Goal: Task Accomplishment & Management: Use online tool/utility

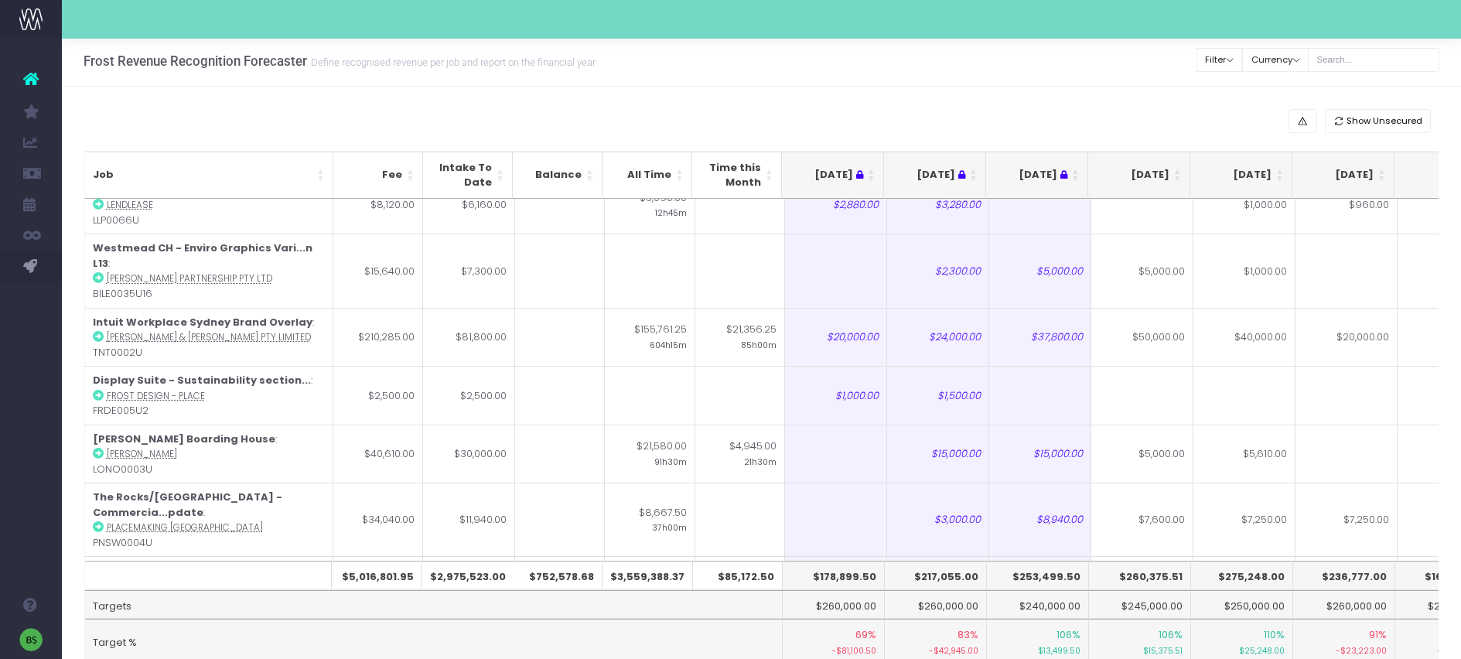
scroll to position [39, 0]
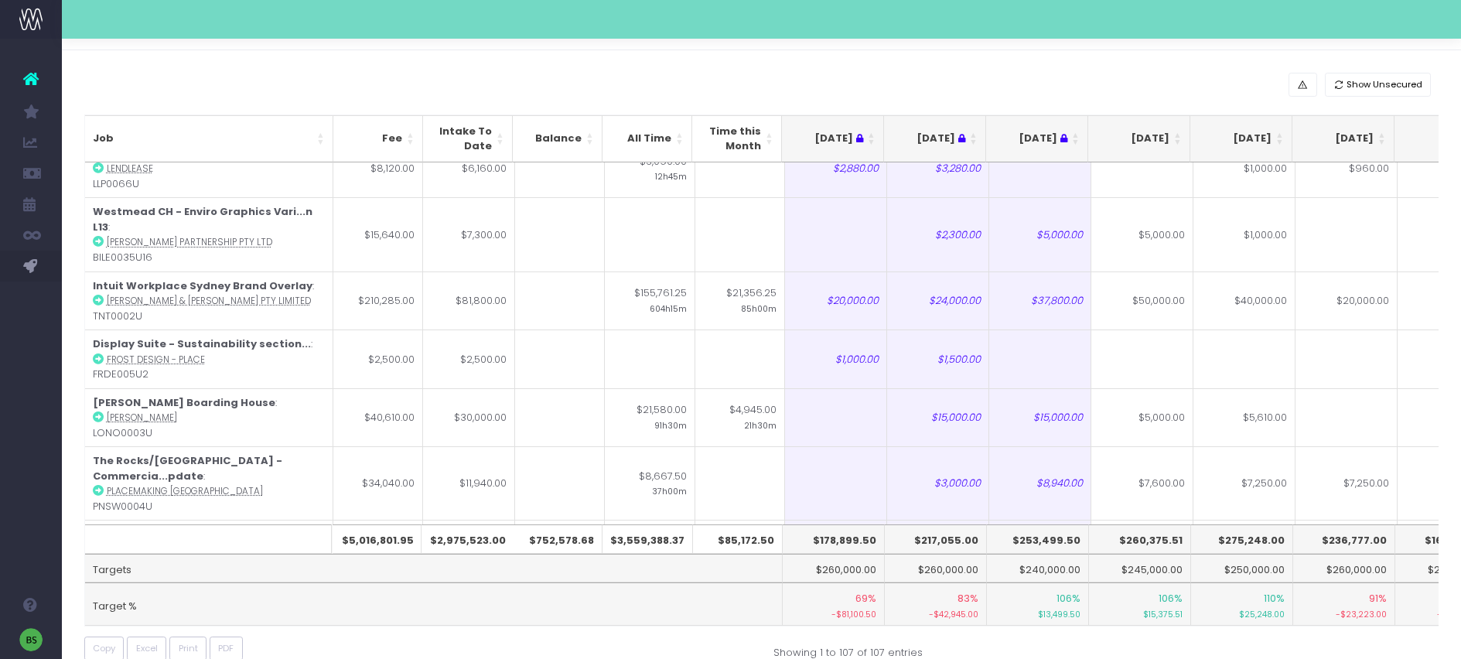
type input "3000"
type input "2315.55"
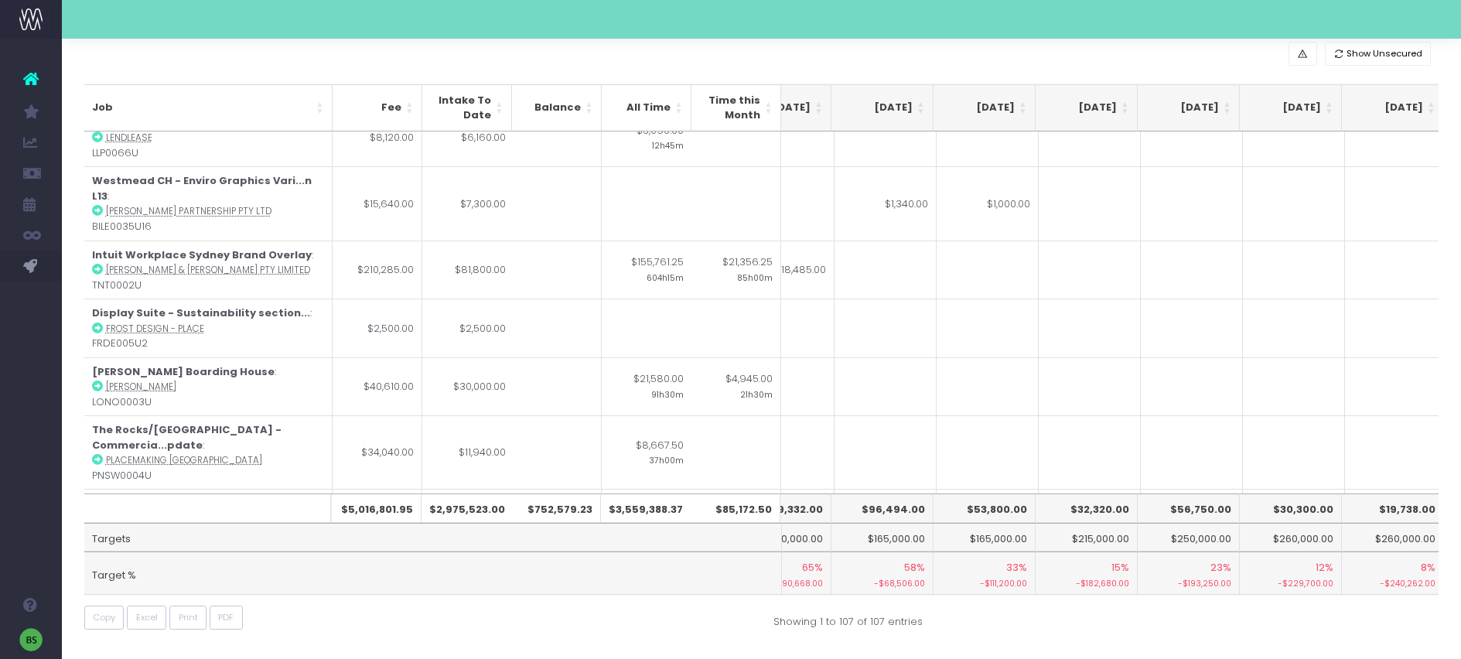
scroll to position [0, 677]
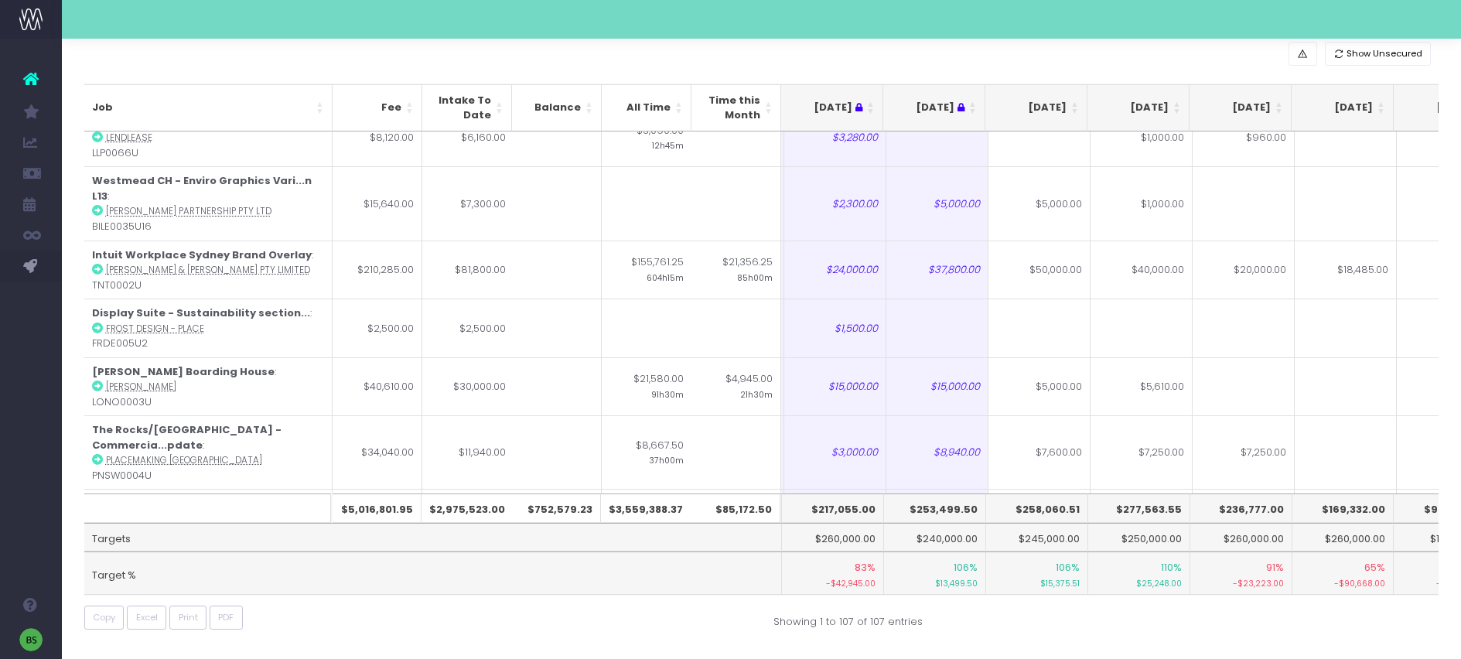
type input "10000"
click at [1245, 452] on input "$10,000.00" at bounding box center [1240, 452] width 102 height 59
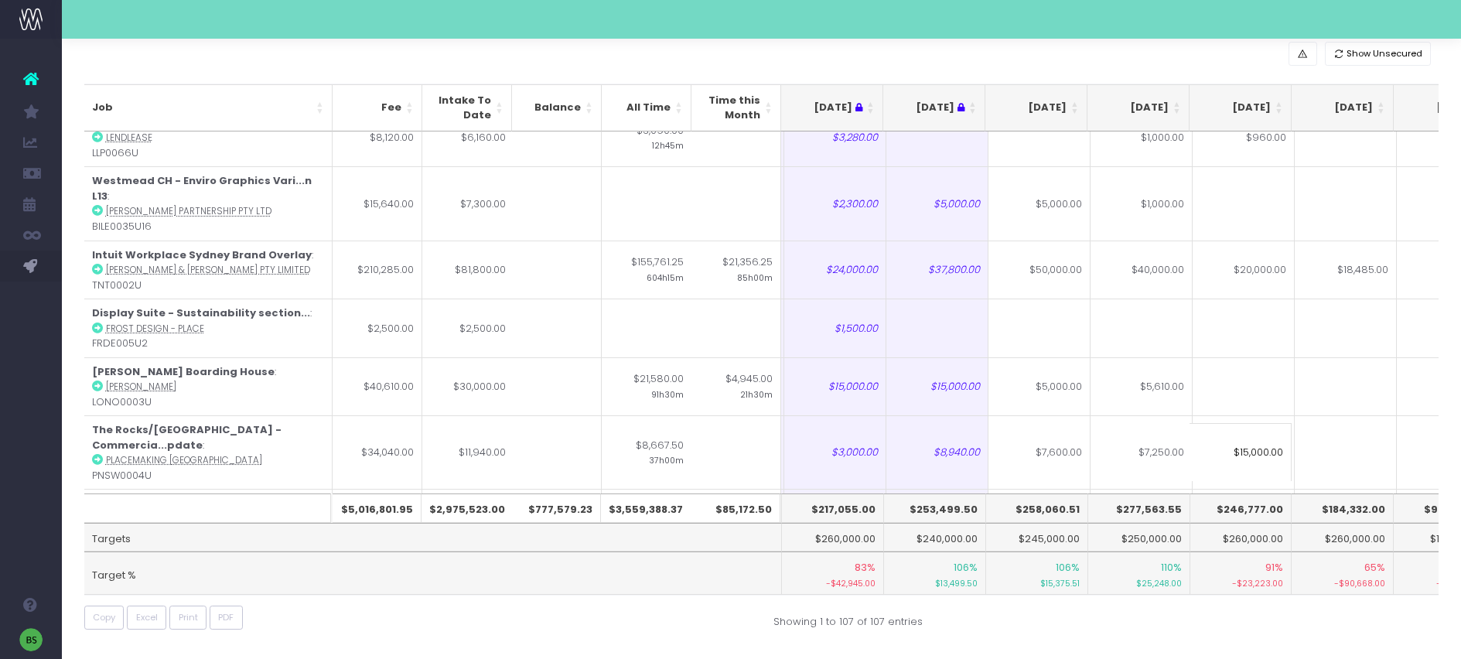
type input "$15,000.00"
type input "15000"
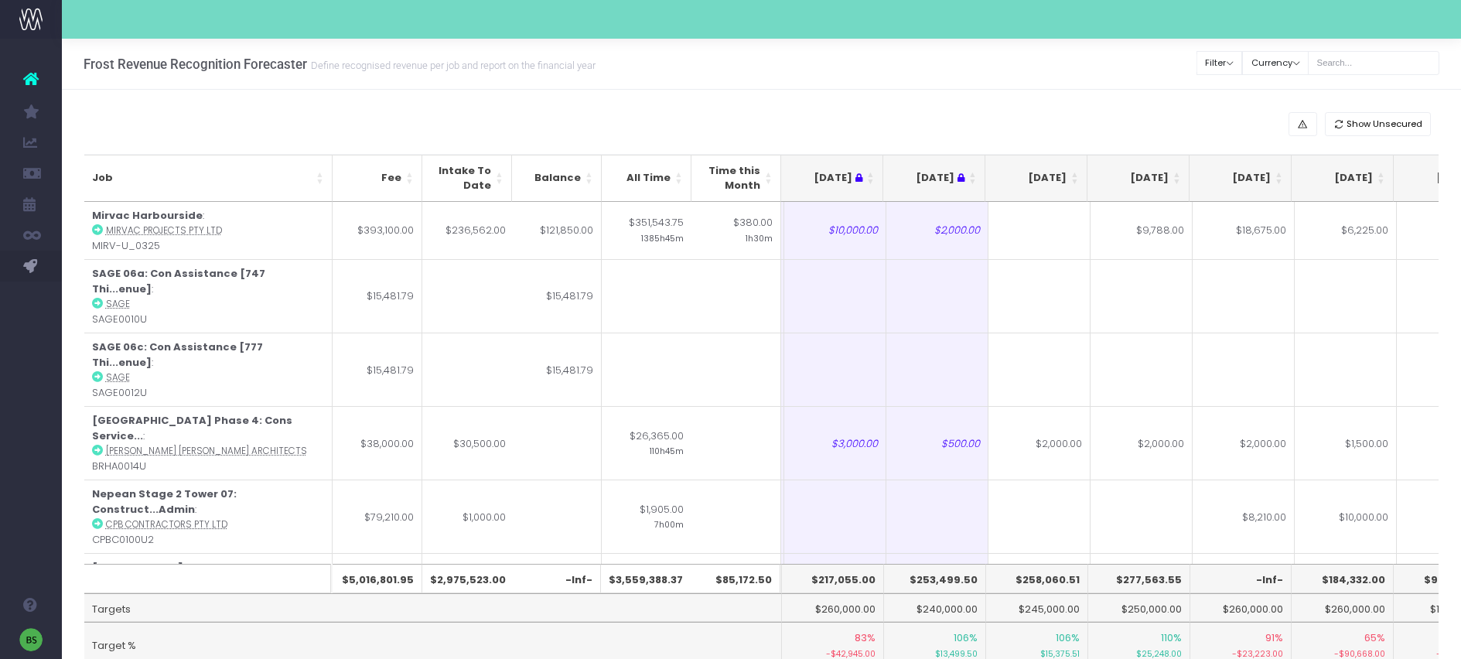
click at [1075, 173] on th "[DATE]" at bounding box center [1036, 178] width 102 height 47
click at [1076, 172] on th "[DATE]" at bounding box center [1036, 178] width 102 height 47
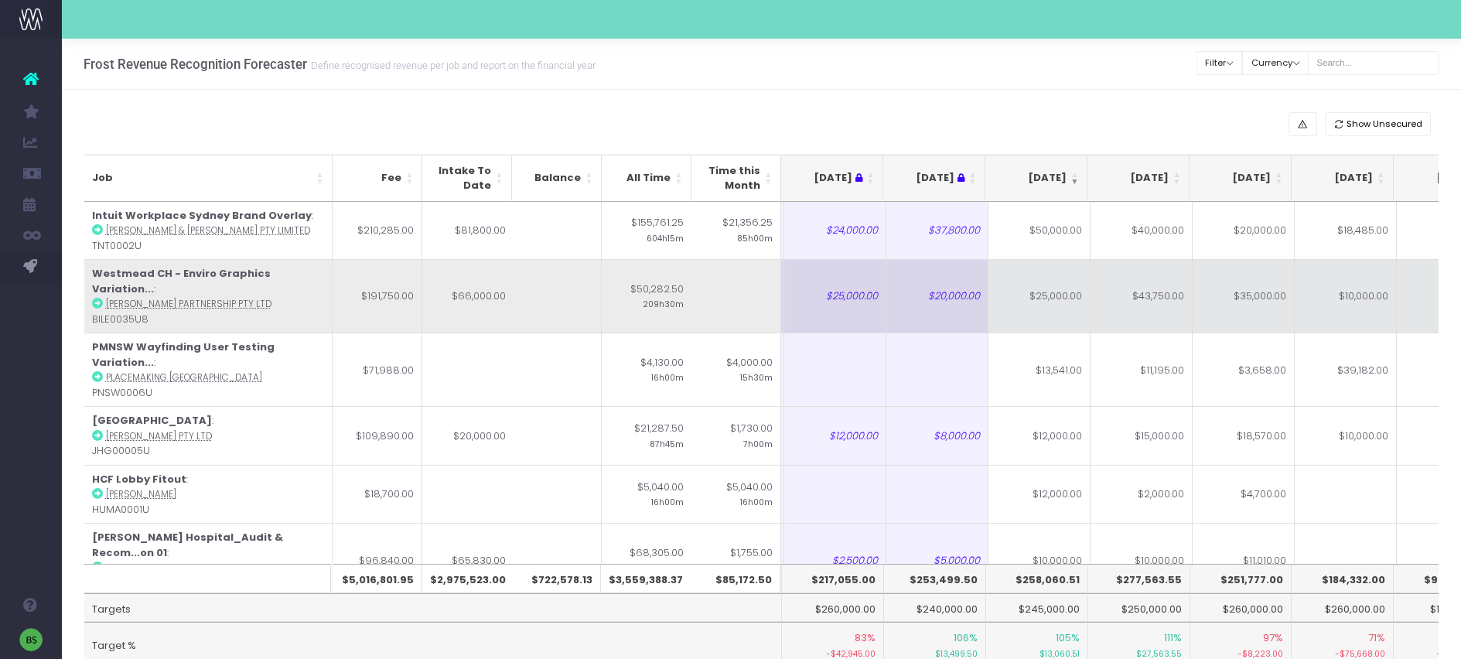
click at [1035, 282] on td "$25,000.00" at bounding box center [1039, 295] width 102 height 73
click at [1016, 302] on td "$25,000.00" at bounding box center [1039, 295] width 102 height 73
click at [1302, 285] on td "$10,000.00" at bounding box center [1345, 295] width 102 height 73
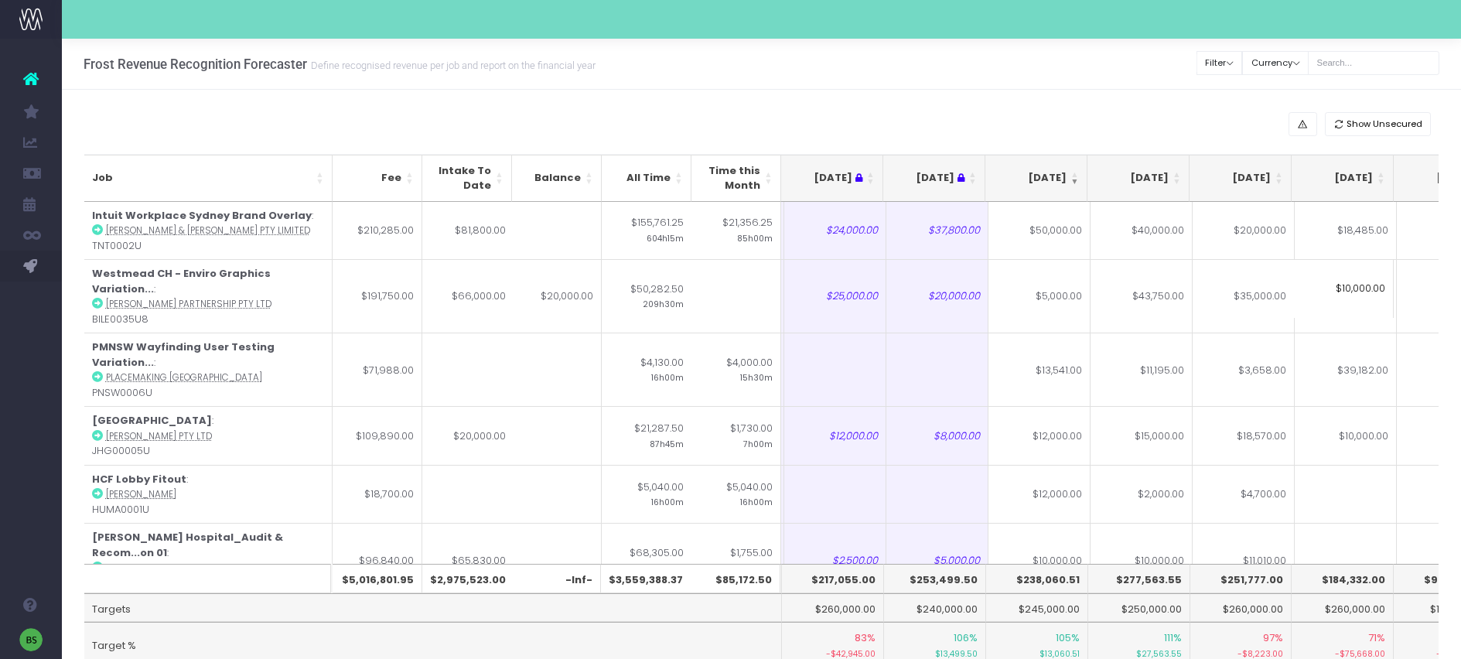
click at [1343, 289] on input "$10,000.00" at bounding box center [1342, 288] width 102 height 59
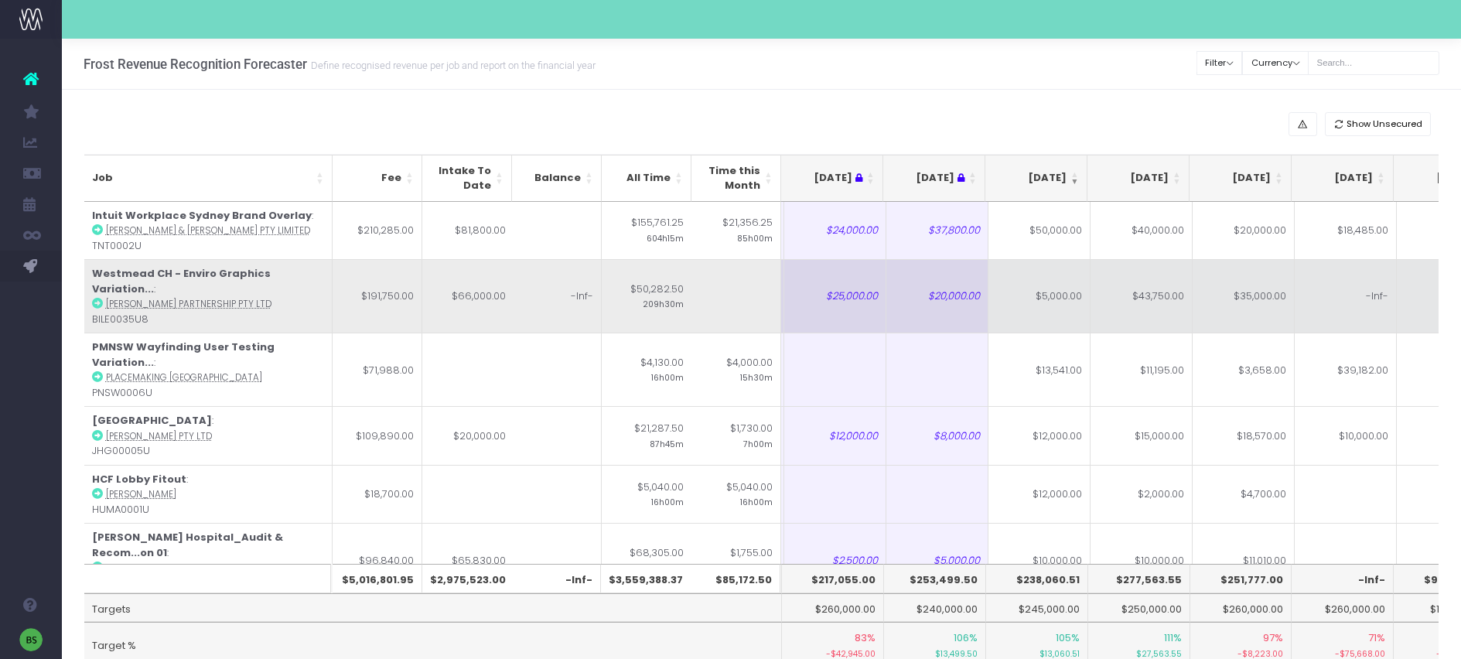
click at [1344, 295] on td "-Inf-" at bounding box center [1345, 295] width 102 height 73
type input "30000"
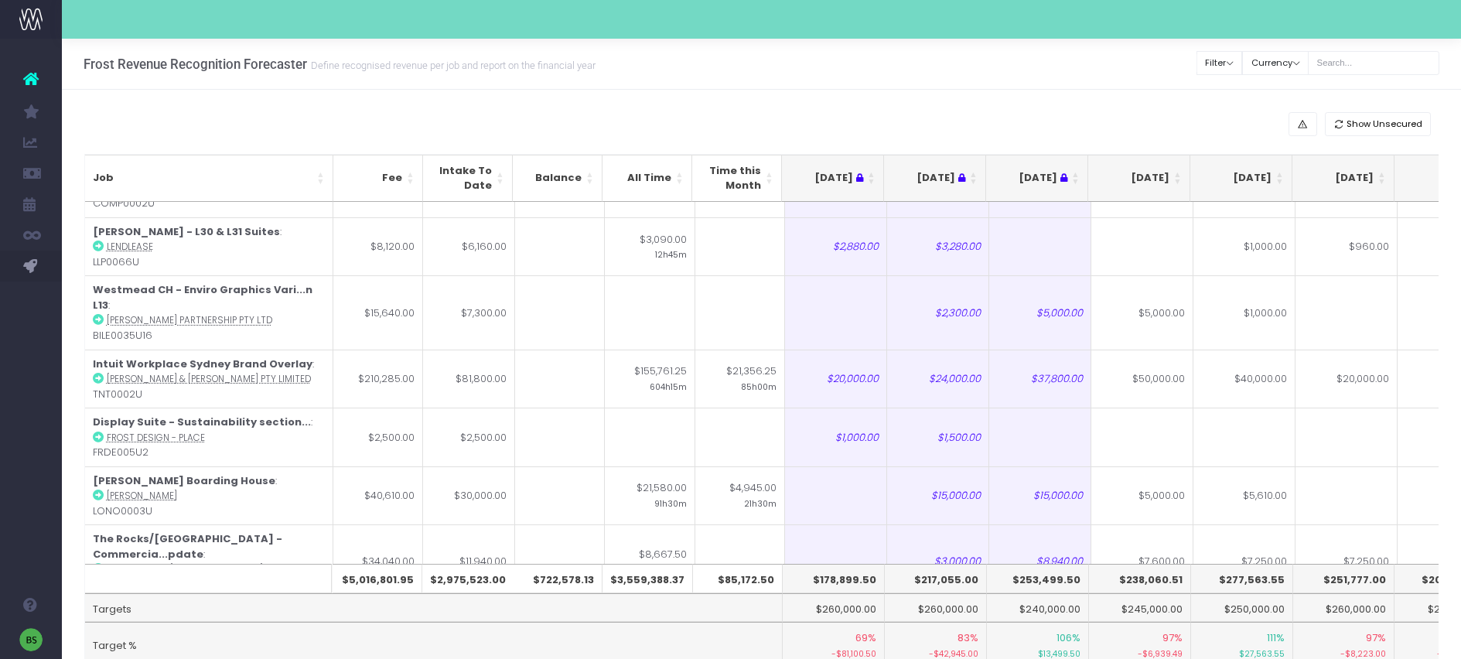
scroll to position [6047, 0]
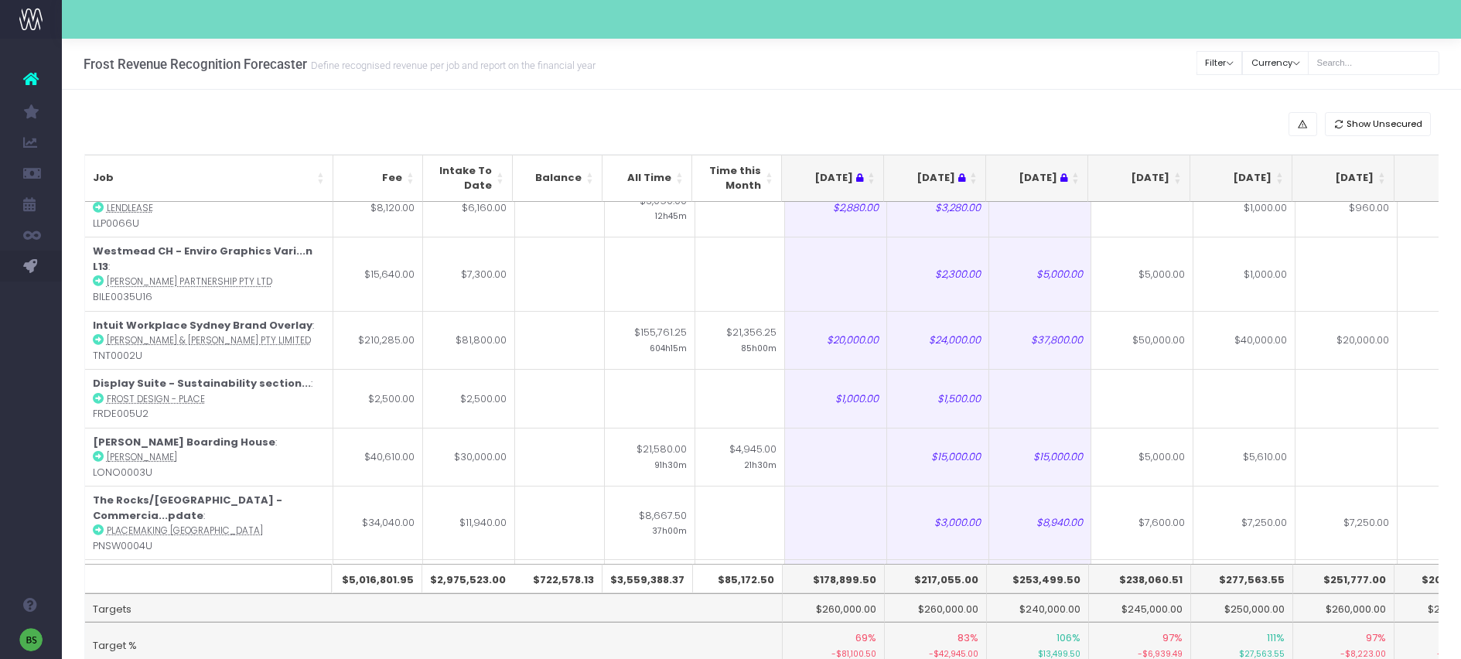
type input "10000"
type input "5284.80"
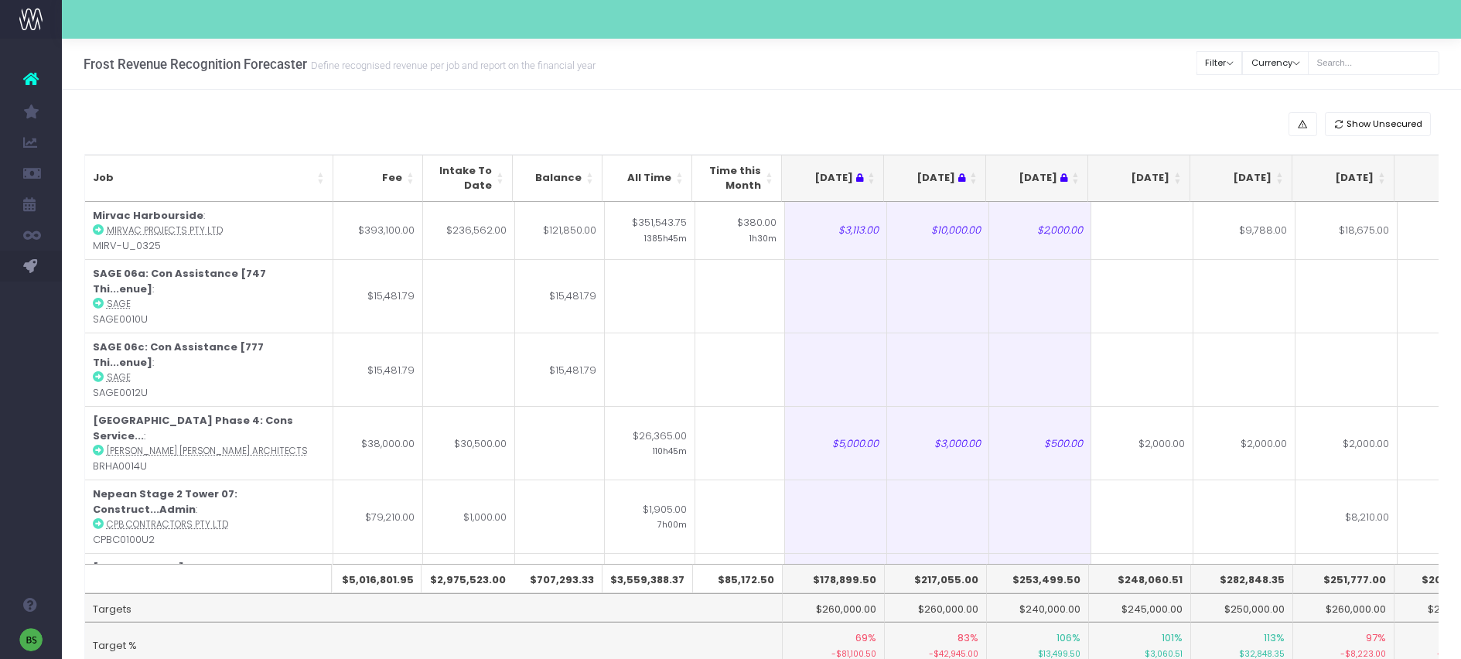
click at [1178, 173] on th "[DATE]" at bounding box center [1139, 178] width 102 height 47
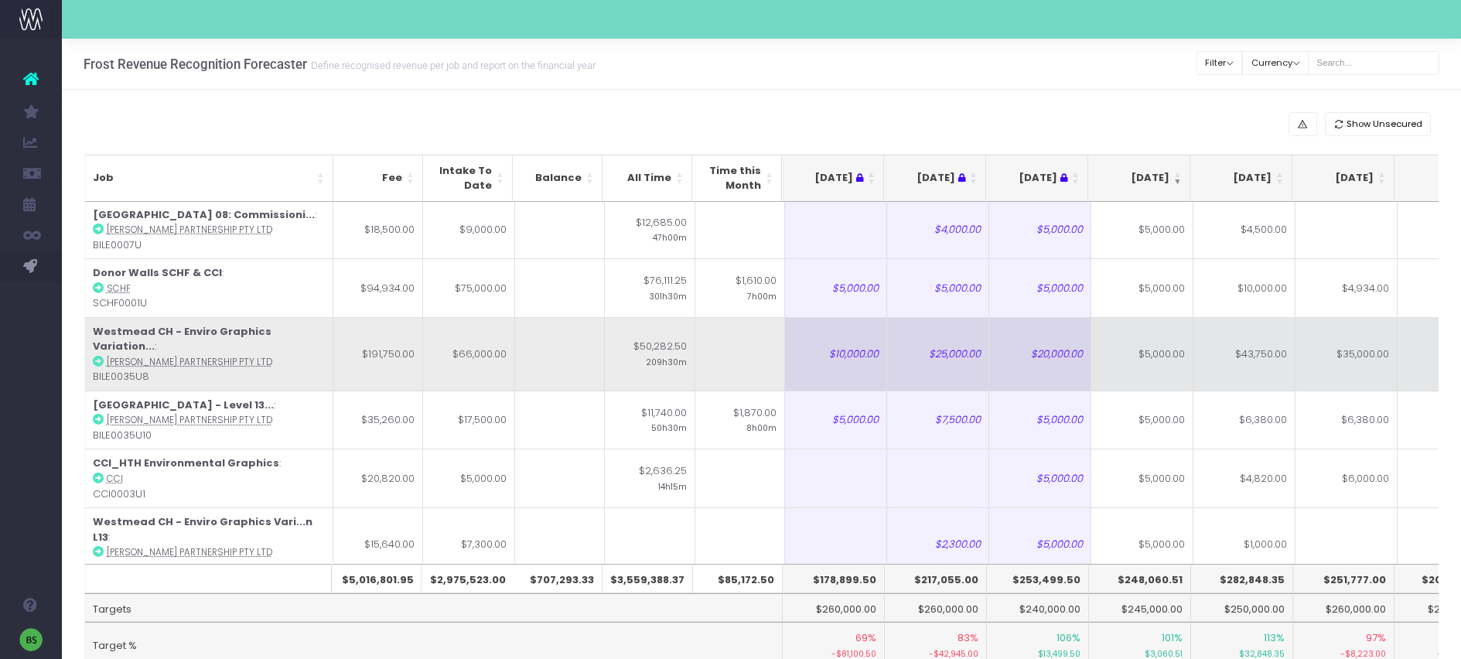
scroll to position [940, 0]
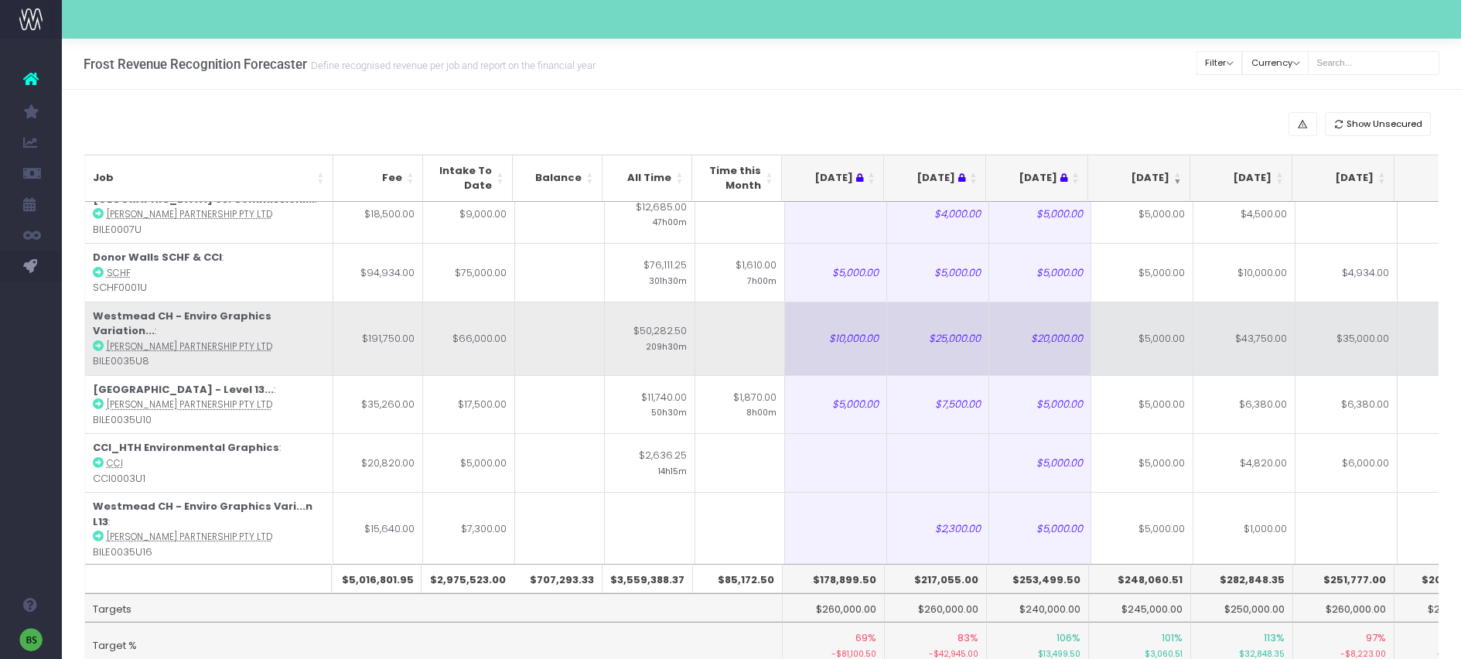
click at [1144, 302] on td "$5,000.00" at bounding box center [1142, 338] width 102 height 73
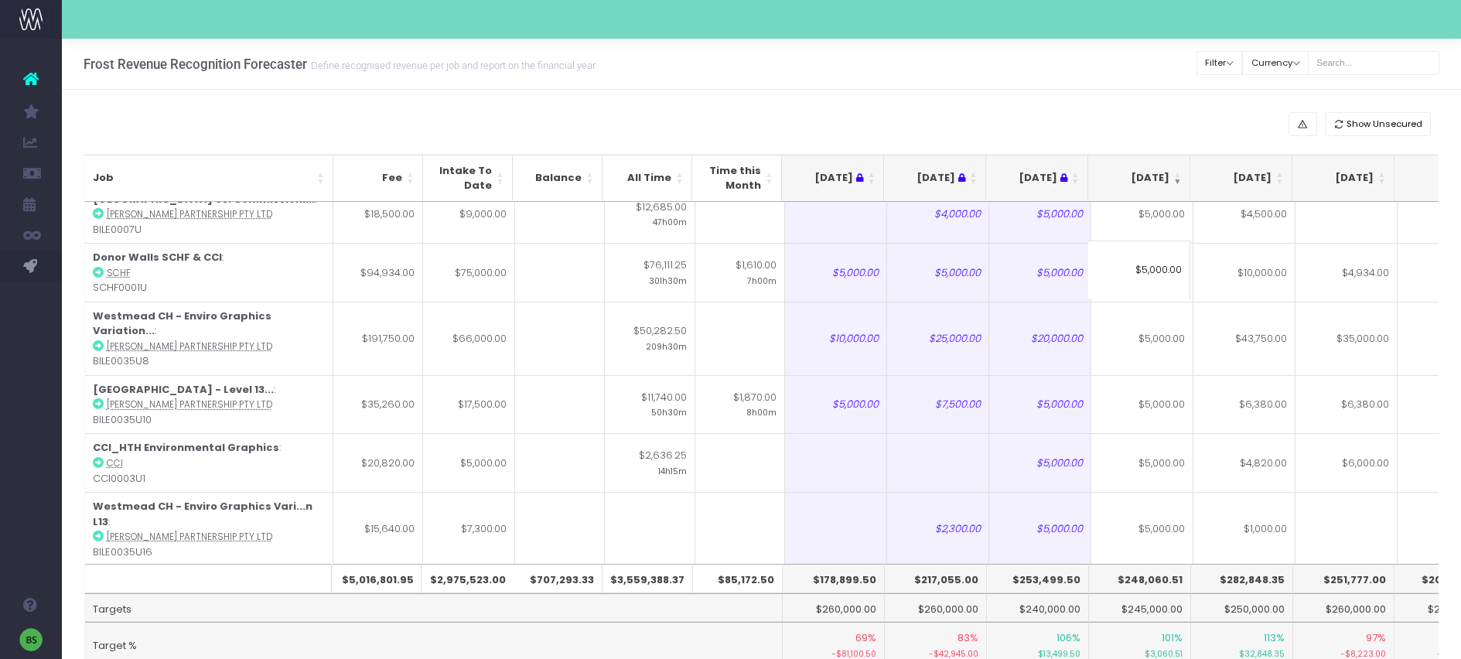
click at [1145, 269] on input "$5,000.00" at bounding box center [1139, 269] width 102 height 59
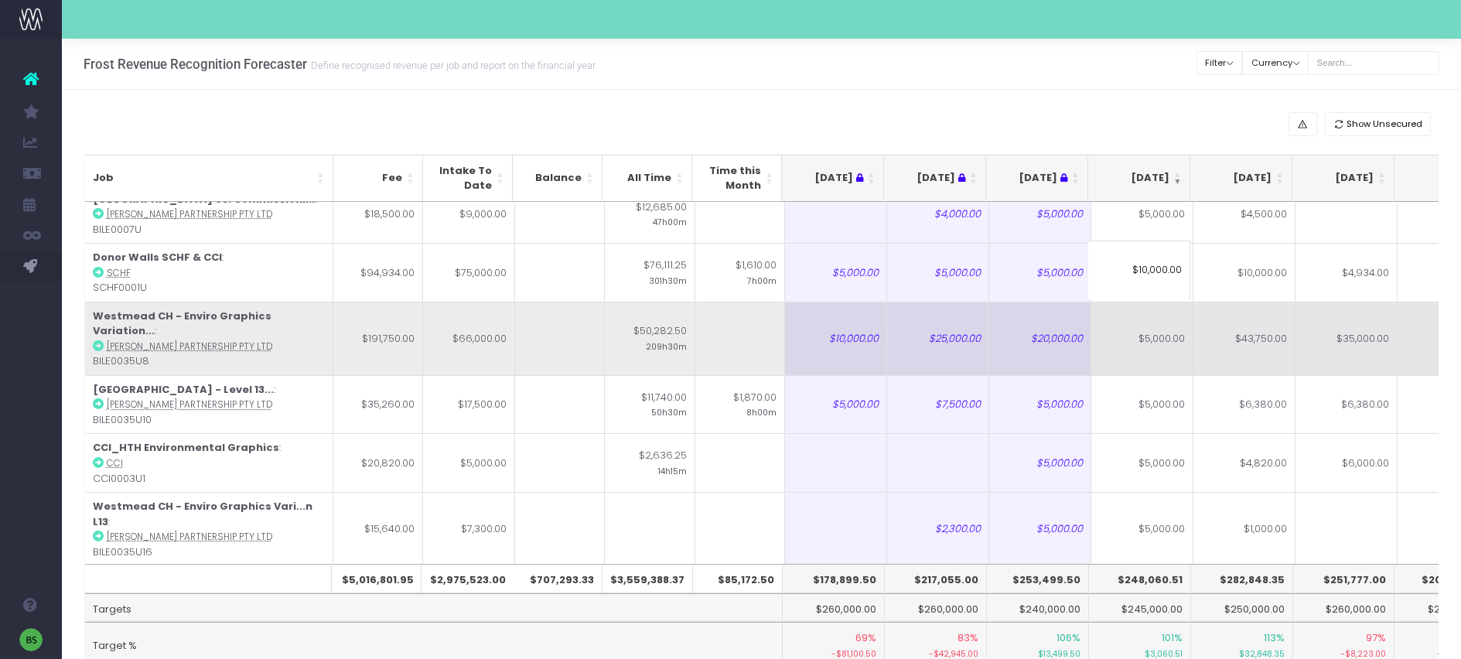
click at [1237, 302] on td "$43,750.00" at bounding box center [1244, 338] width 102 height 73
click at [1174, 302] on td "-Inf-" at bounding box center [1142, 338] width 102 height 73
click at [1346, 302] on td "$35,000.00" at bounding box center [1346, 338] width 102 height 73
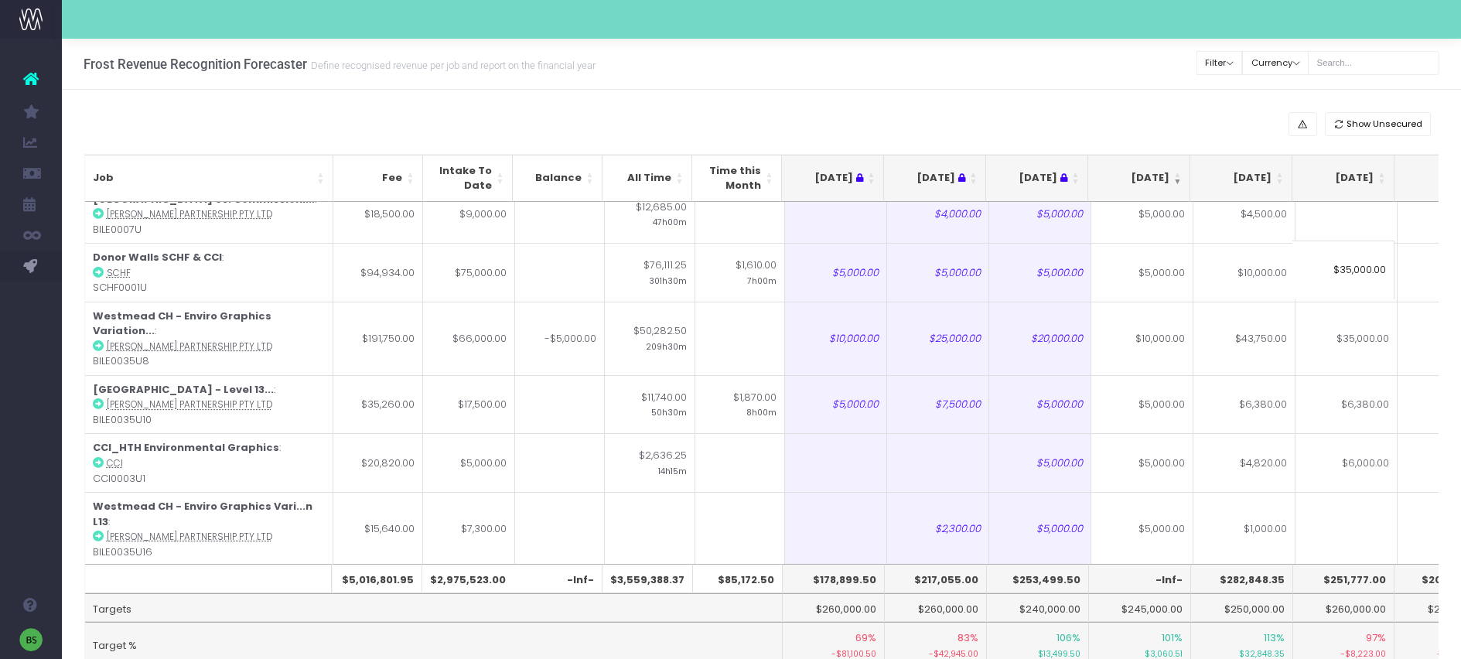
drag, startPoint x: 1347, startPoint y: 268, endPoint x: 1362, endPoint y: 278, distance: 18.4
click at [1347, 268] on input "$35,000.00" at bounding box center [1343, 269] width 102 height 59
click at [1359, 302] on td "-Inf-" at bounding box center [1346, 338] width 102 height 73
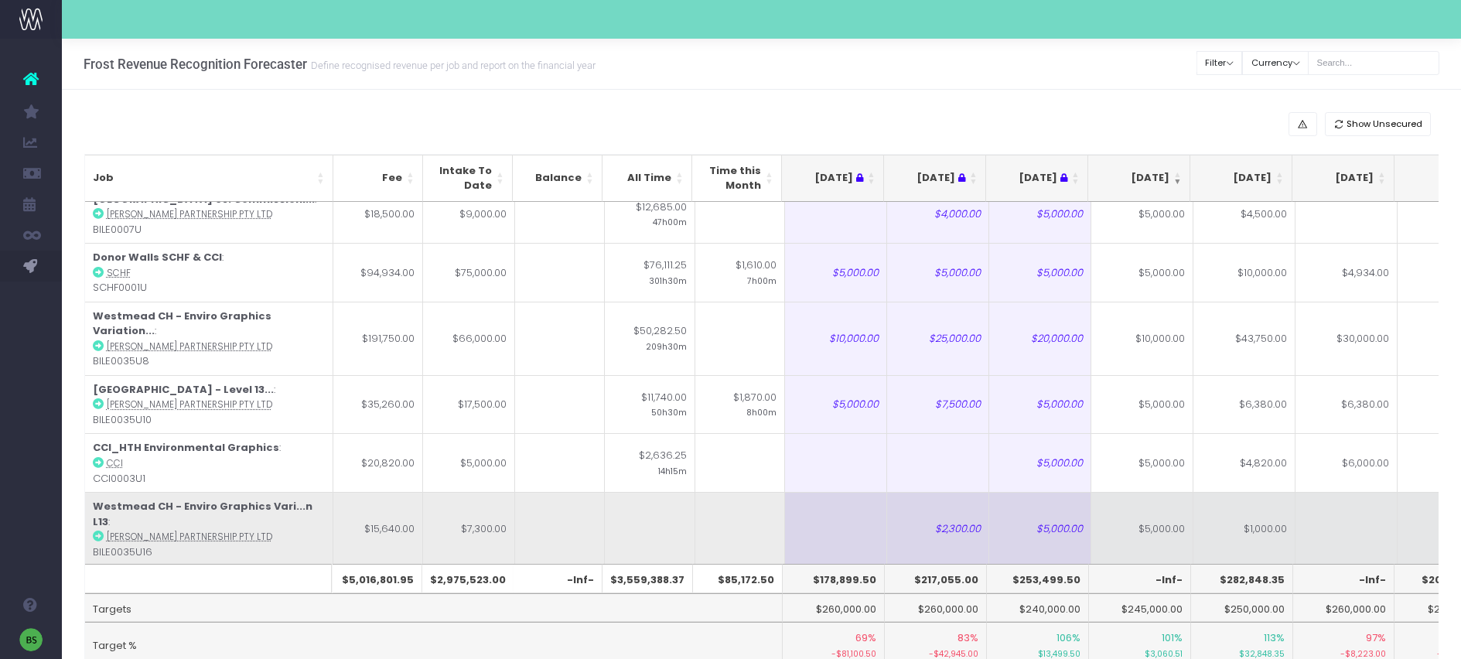
type input "$30,000.00"
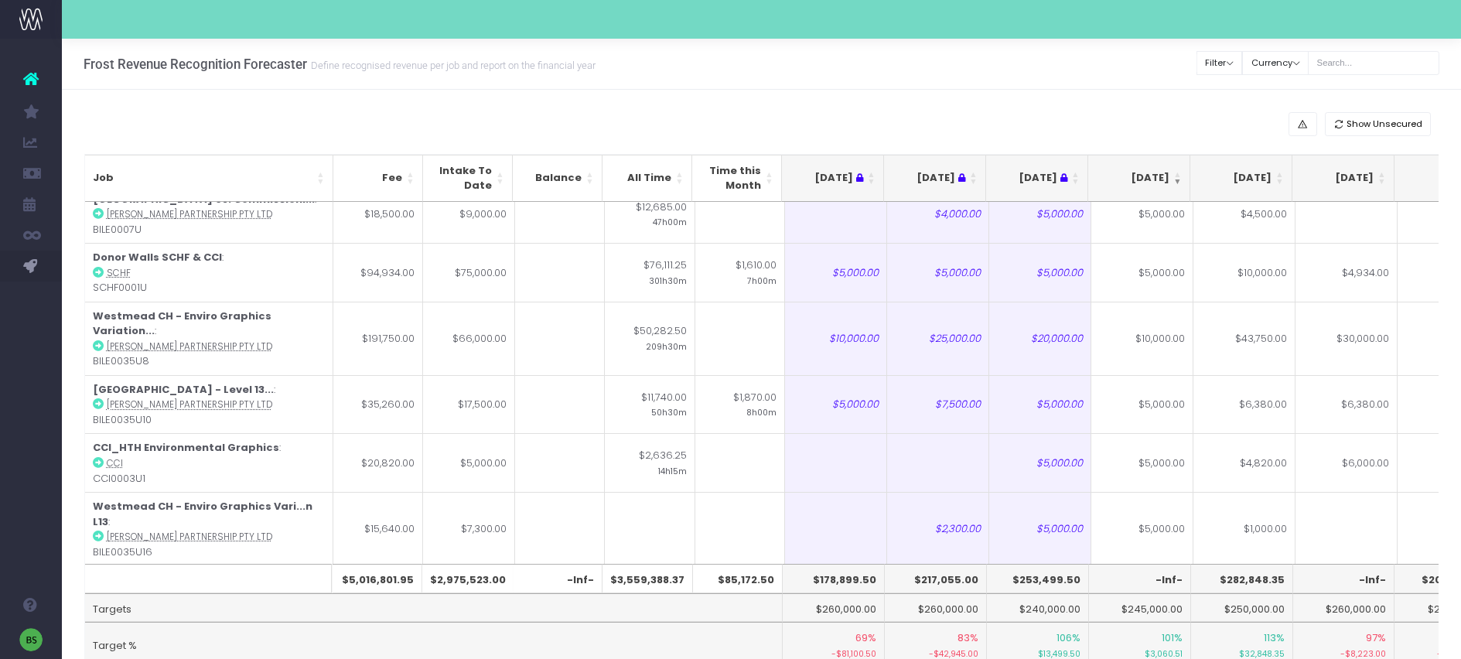
click at [1383, 492] on td at bounding box center [1346, 528] width 102 height 73
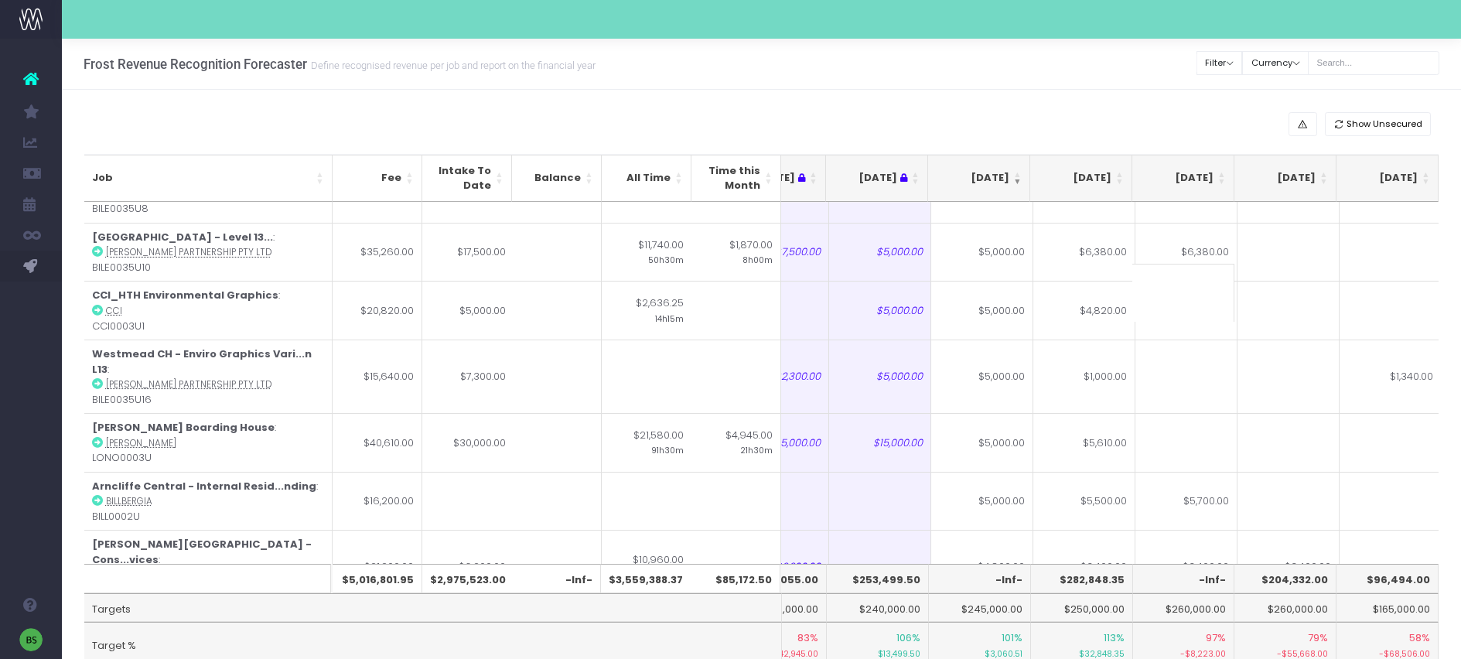
scroll to position [1092, 144]
